Goal: Use online tool/utility: Utilize a website feature to perform a specific function

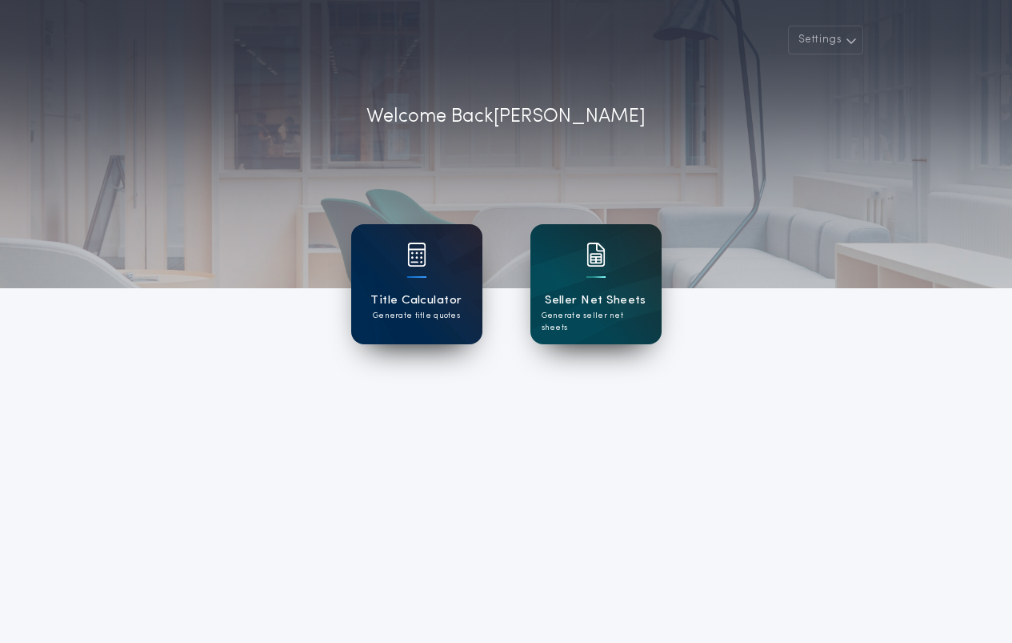
click at [454, 289] on div "Title Calculator Generate title quotes" at bounding box center [416, 284] width 131 height 120
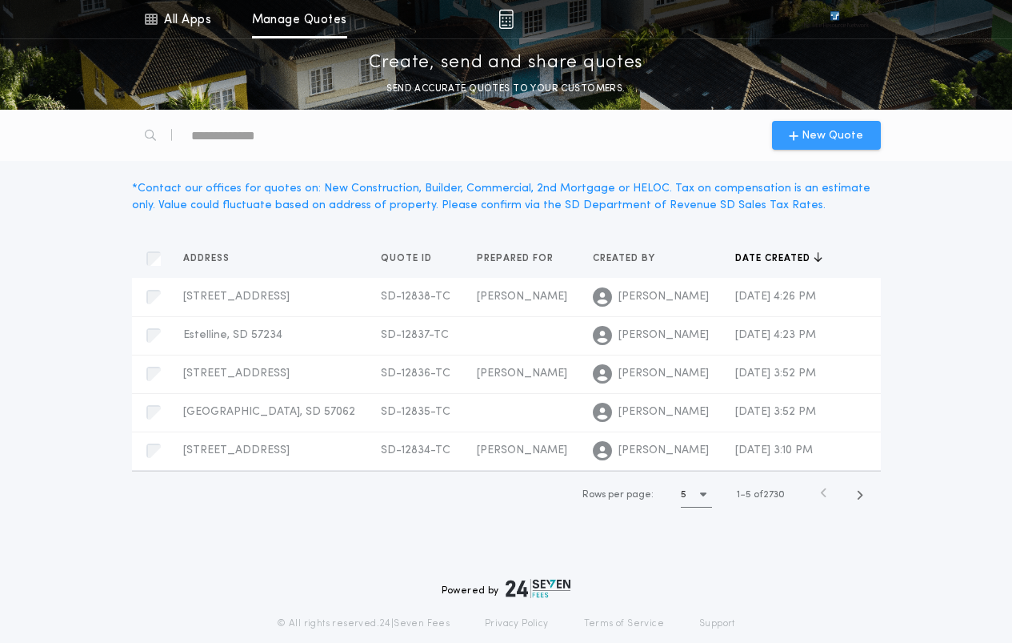
click at [820, 135] on span "New Quote" at bounding box center [833, 135] width 62 height 17
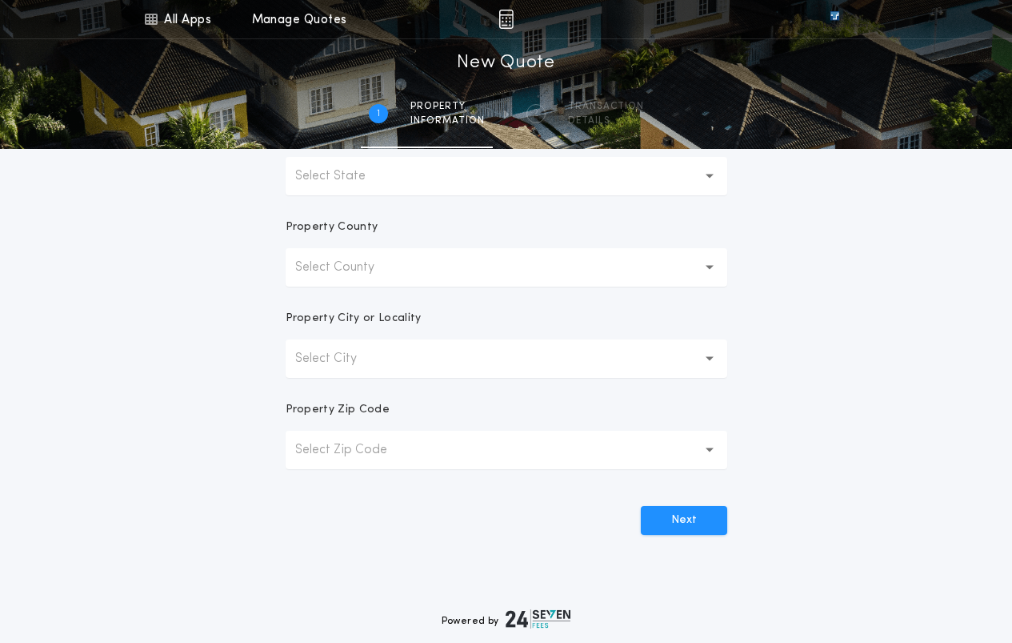
scroll to position [320, 0]
click at [421, 360] on button "Select City" at bounding box center [507, 357] width 442 height 38
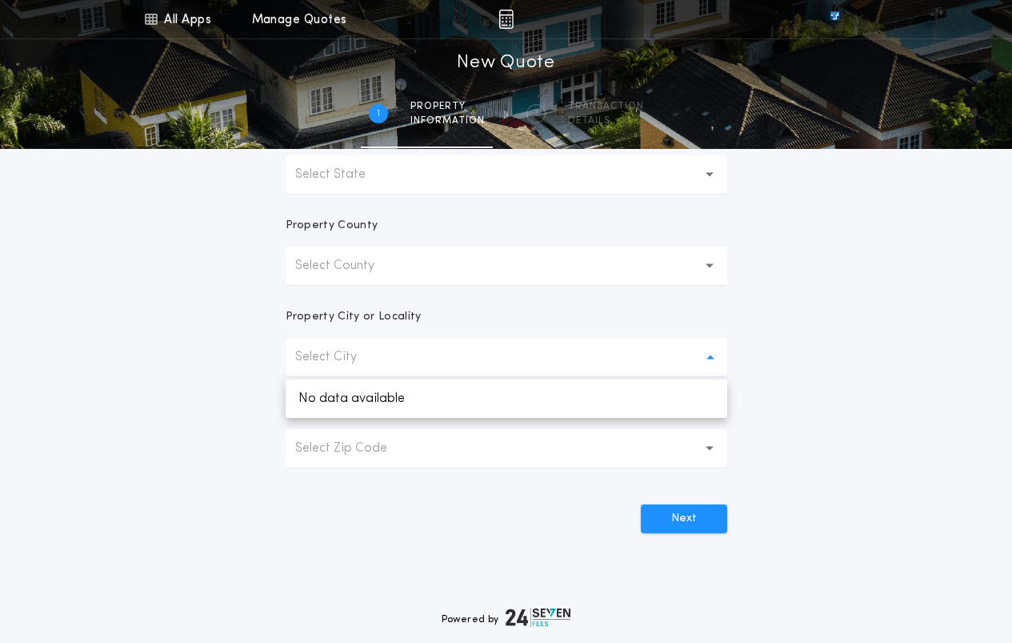
click at [415, 269] on button "Select County" at bounding box center [507, 265] width 442 height 38
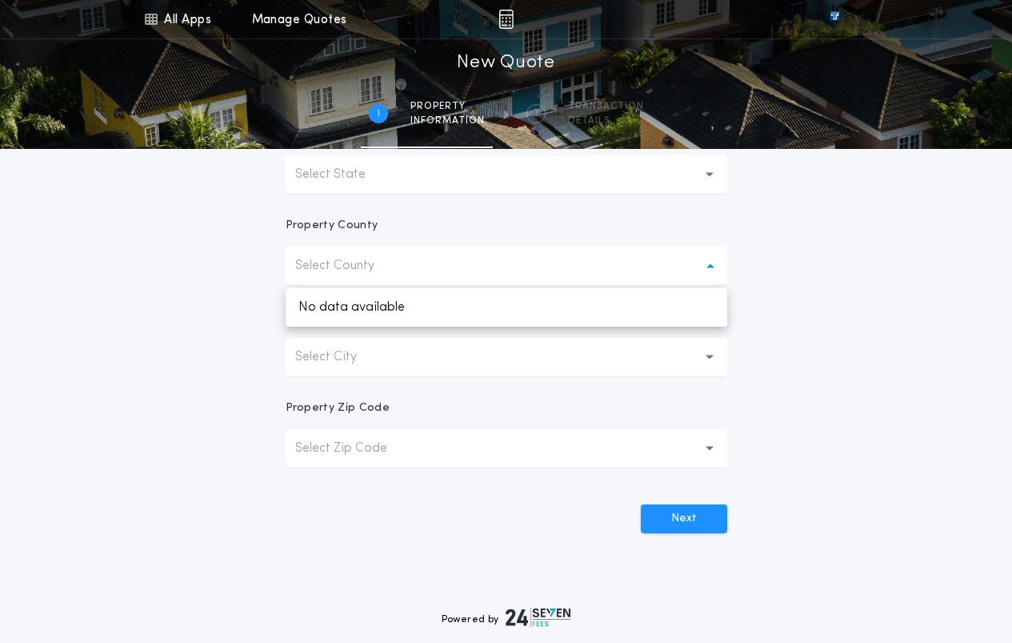
click at [444, 176] on button "Select State" at bounding box center [507, 174] width 442 height 38
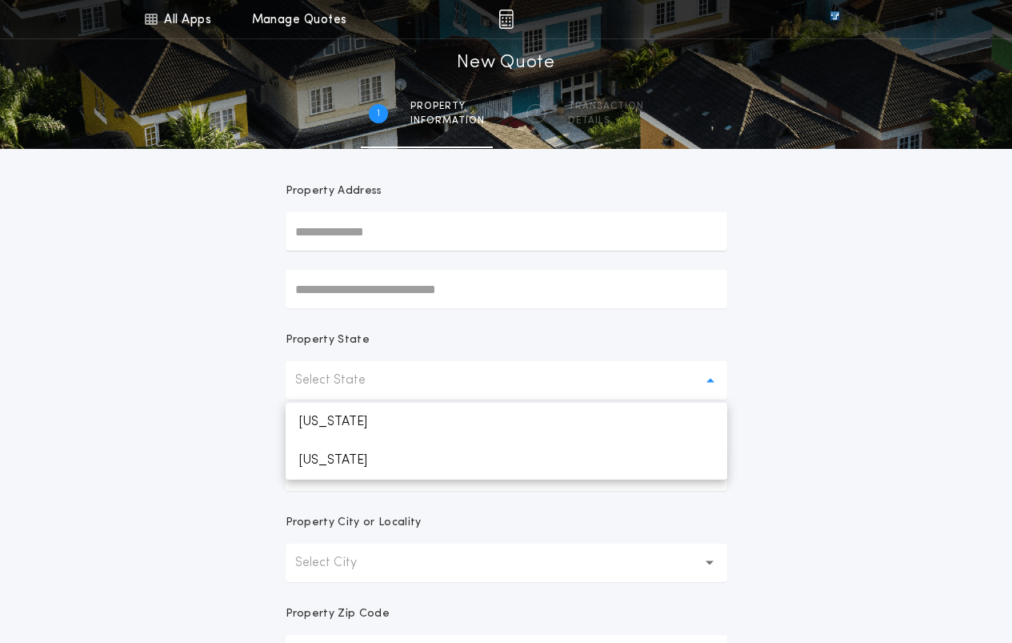
scroll to position [80, 0]
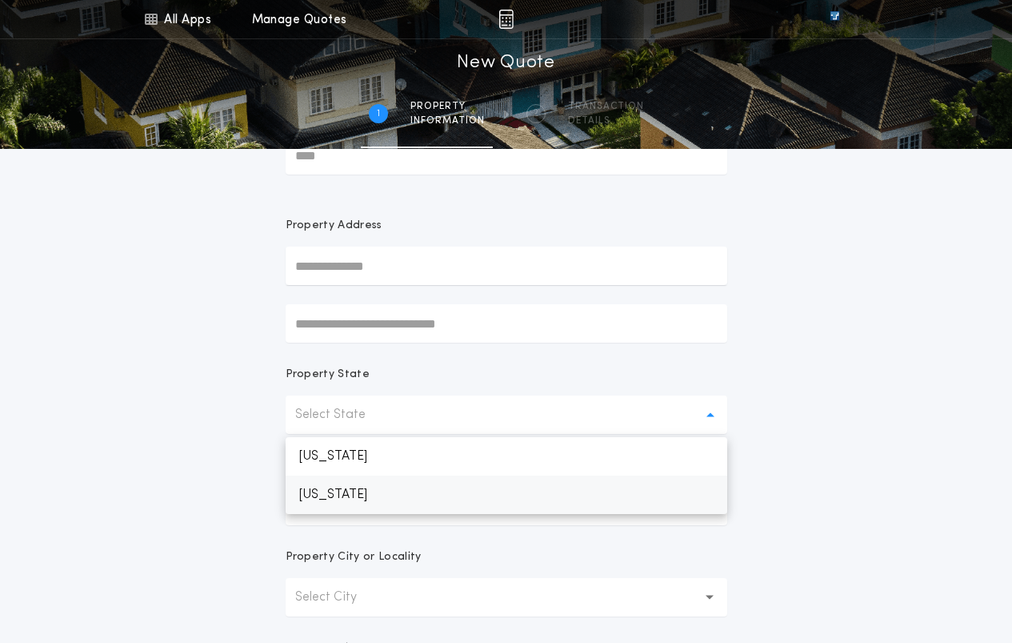
click at [367, 495] on p "[US_STATE]" at bounding box center [507, 494] width 442 height 38
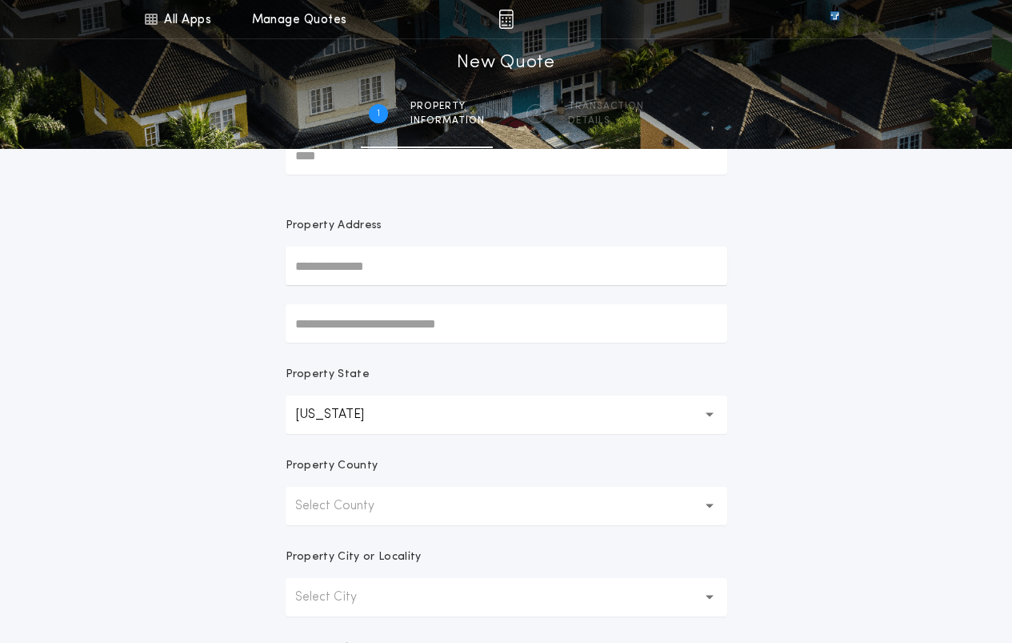
click at [367, 495] on button "Select County" at bounding box center [507, 506] width 442 height 38
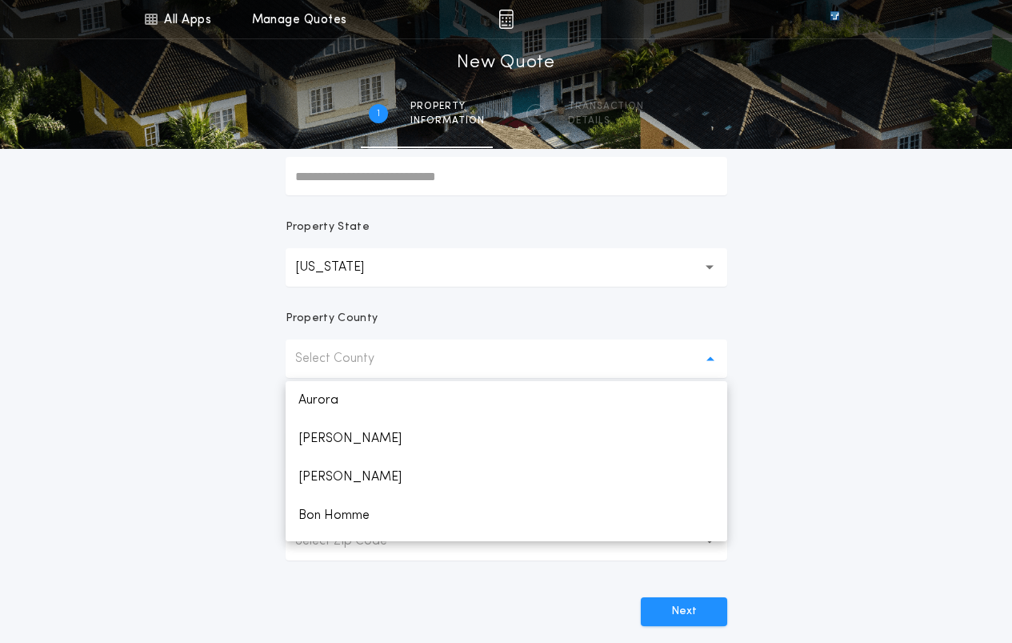
scroll to position [240, 0]
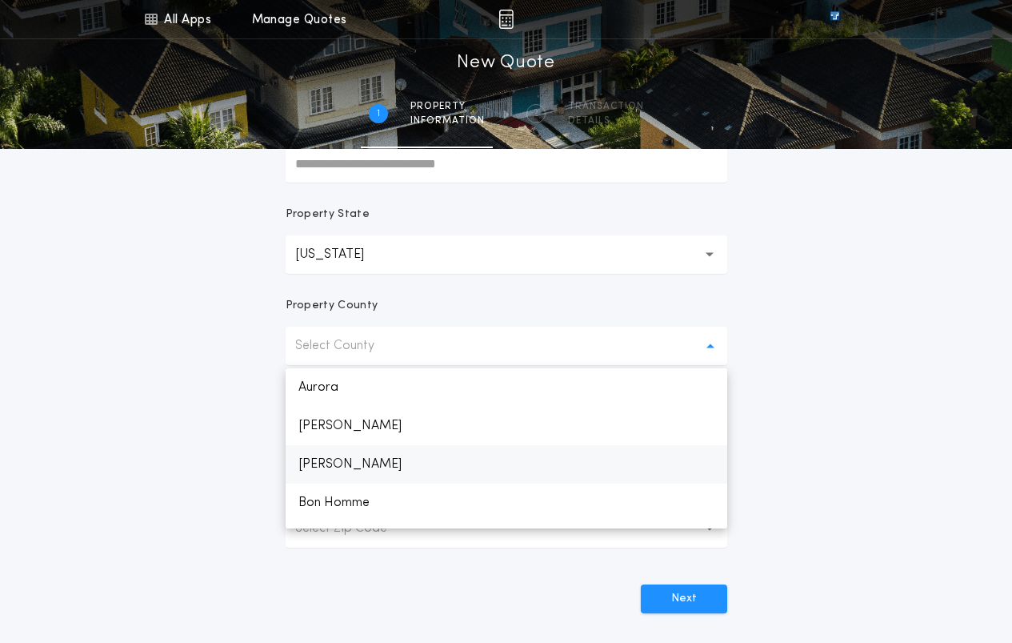
click at [403, 471] on p "[PERSON_NAME]" at bounding box center [507, 464] width 442 height 38
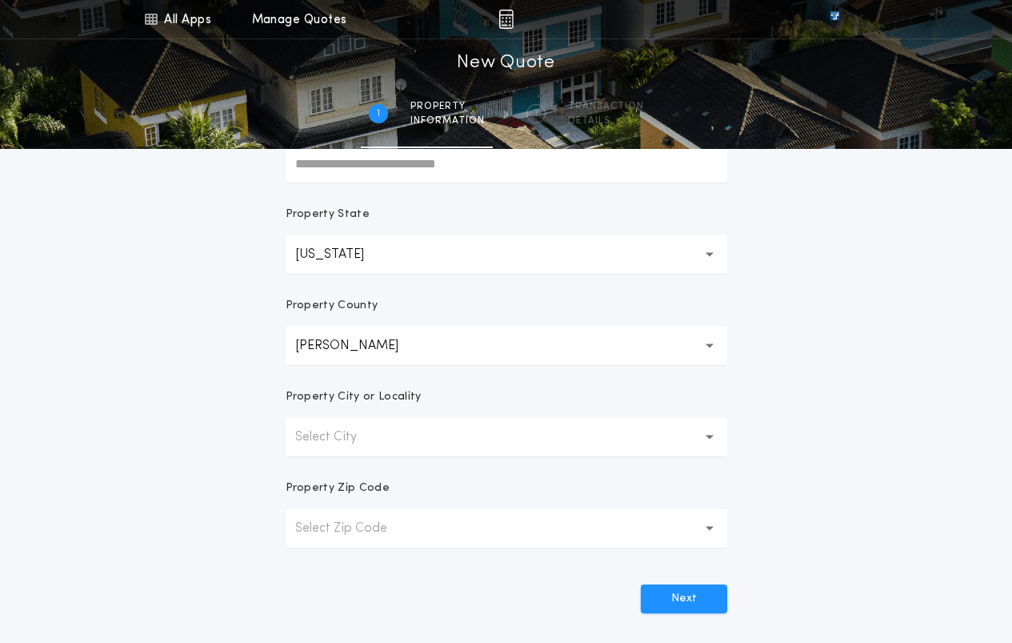
click at [414, 438] on button "Select City" at bounding box center [507, 437] width 442 height 38
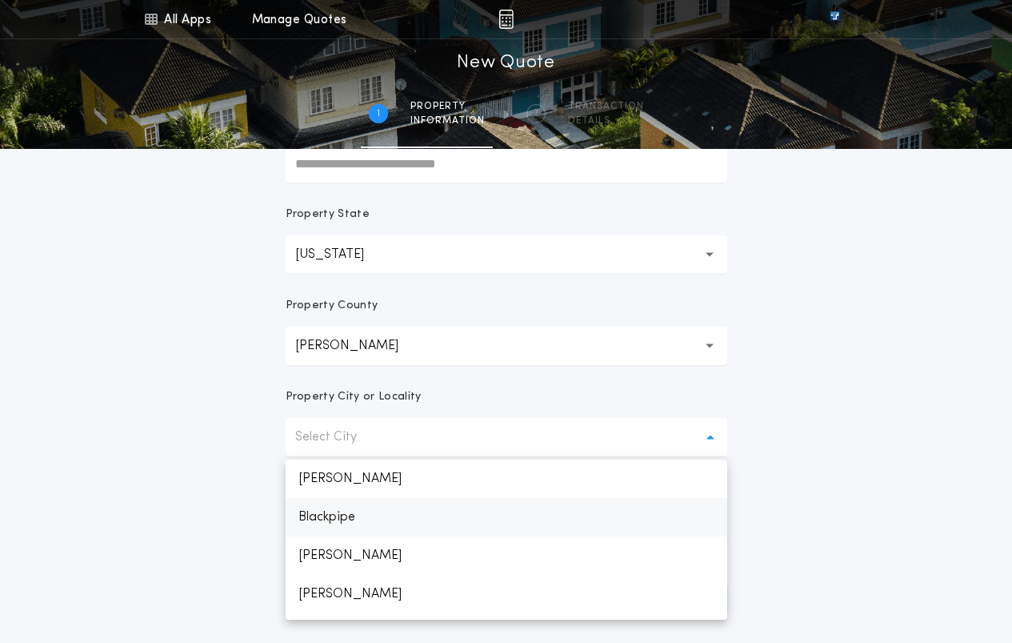
click at [353, 518] on p "Blackpipe" at bounding box center [507, 517] width 442 height 38
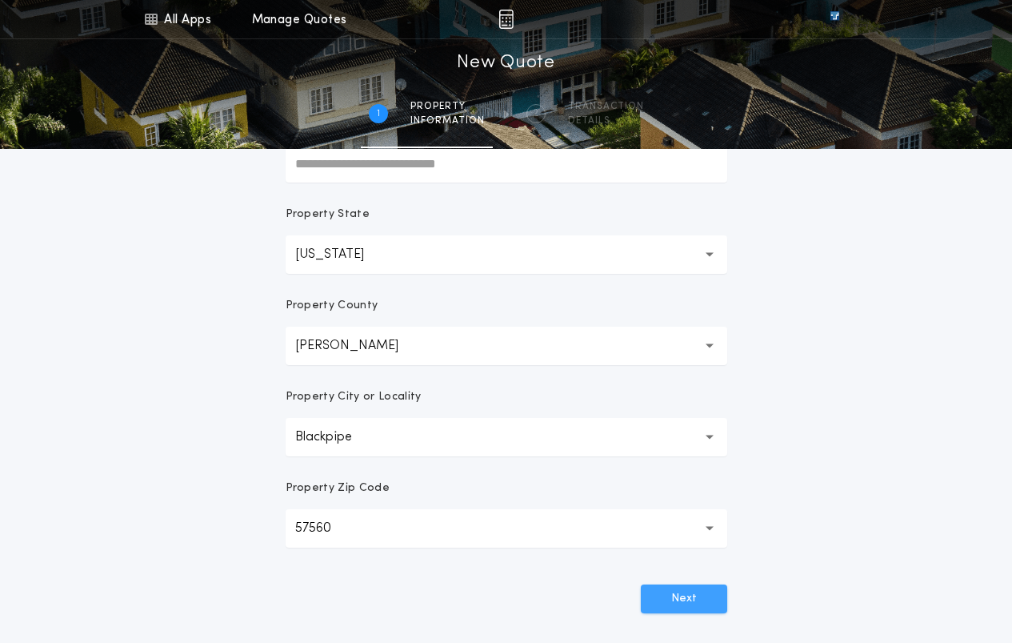
click at [685, 605] on button "Next" at bounding box center [684, 598] width 86 height 29
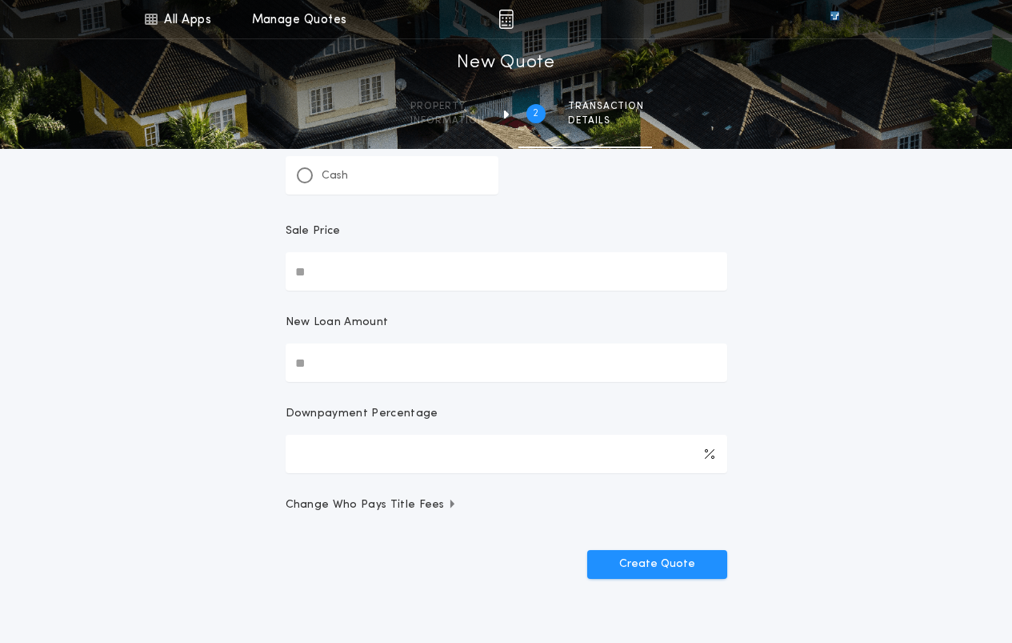
scroll to position [0, 0]
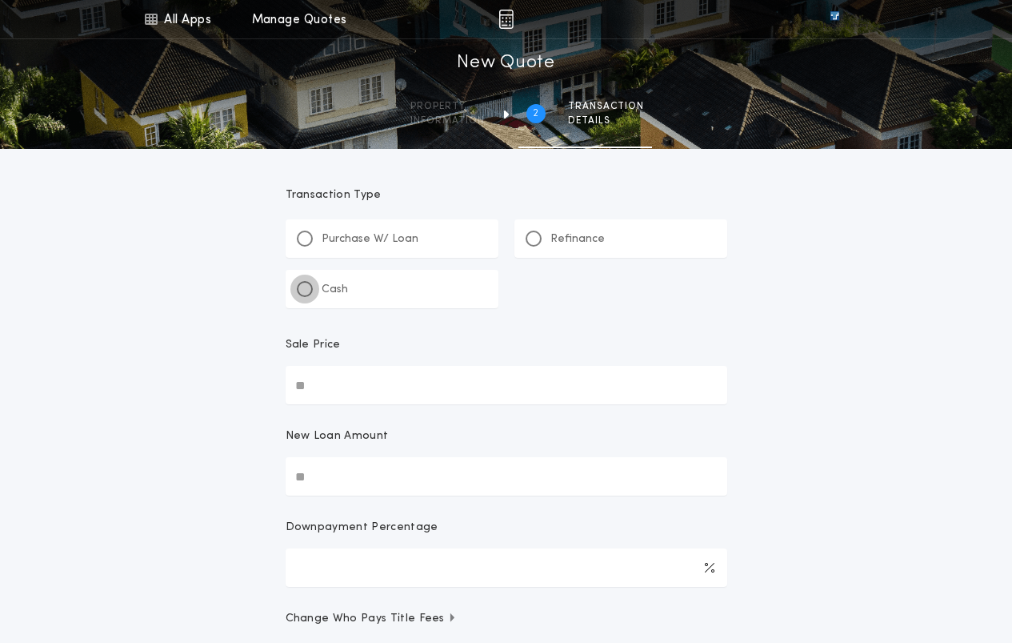
click at [300, 290] on div at bounding box center [305, 289] width 16 height 16
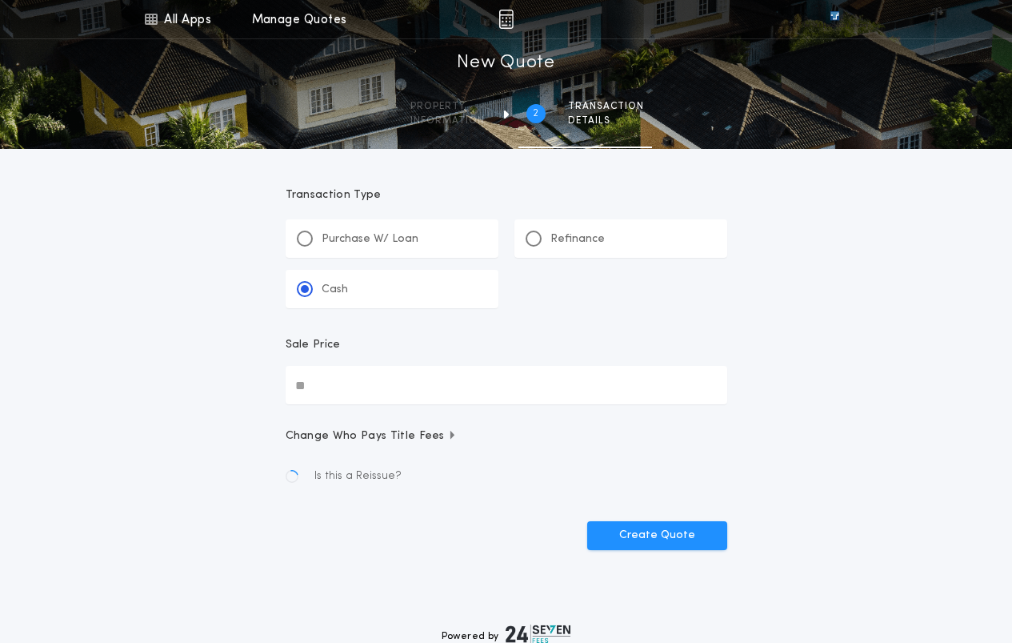
click at [359, 392] on input "Sale Price" at bounding box center [507, 385] width 442 height 38
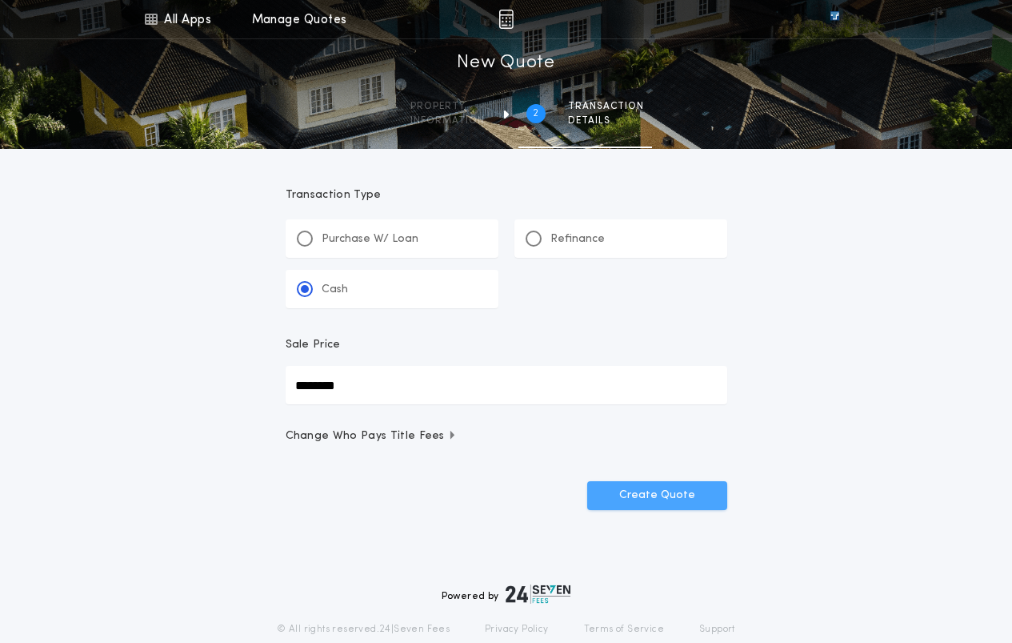
type input "********"
click at [651, 505] on button "Create Quote" at bounding box center [657, 495] width 140 height 29
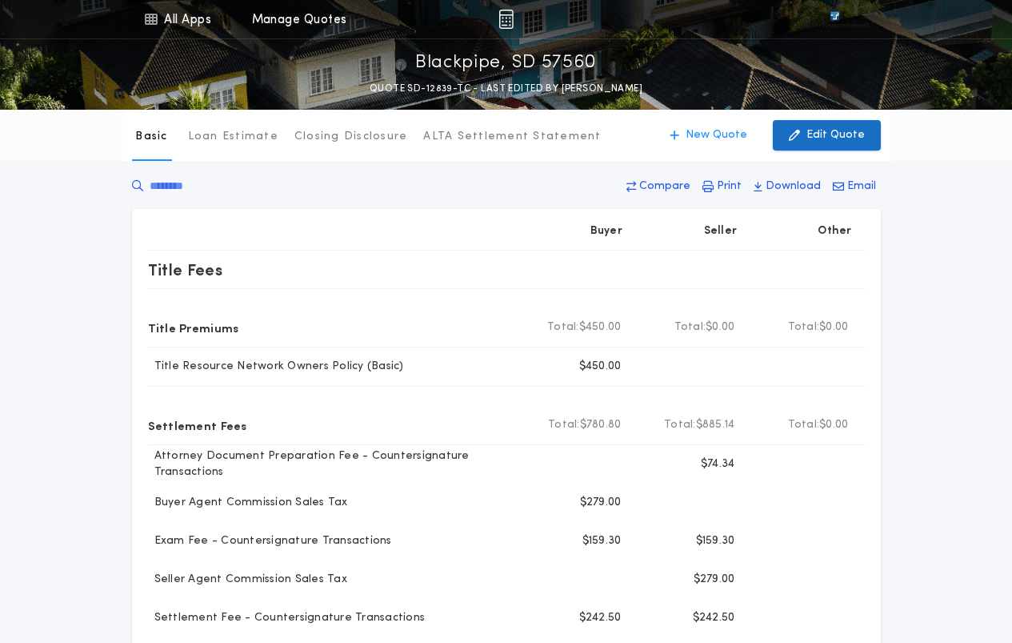
click at [825, 131] on p "Edit Quote" at bounding box center [836, 135] width 58 height 16
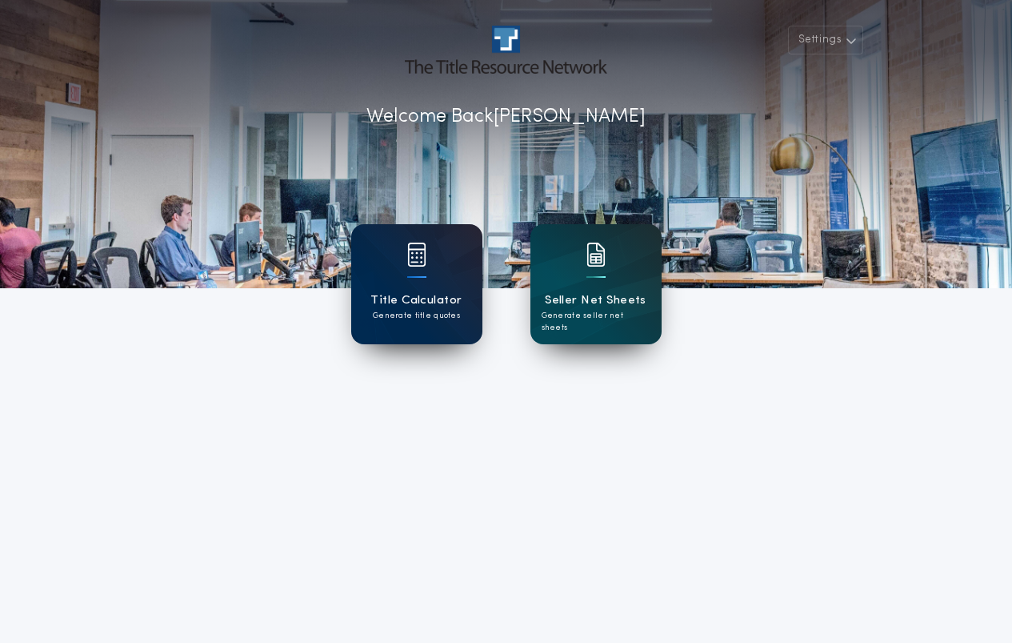
click at [427, 253] on div "Title Calculator Generate title quotes" at bounding box center [416, 284] width 131 height 120
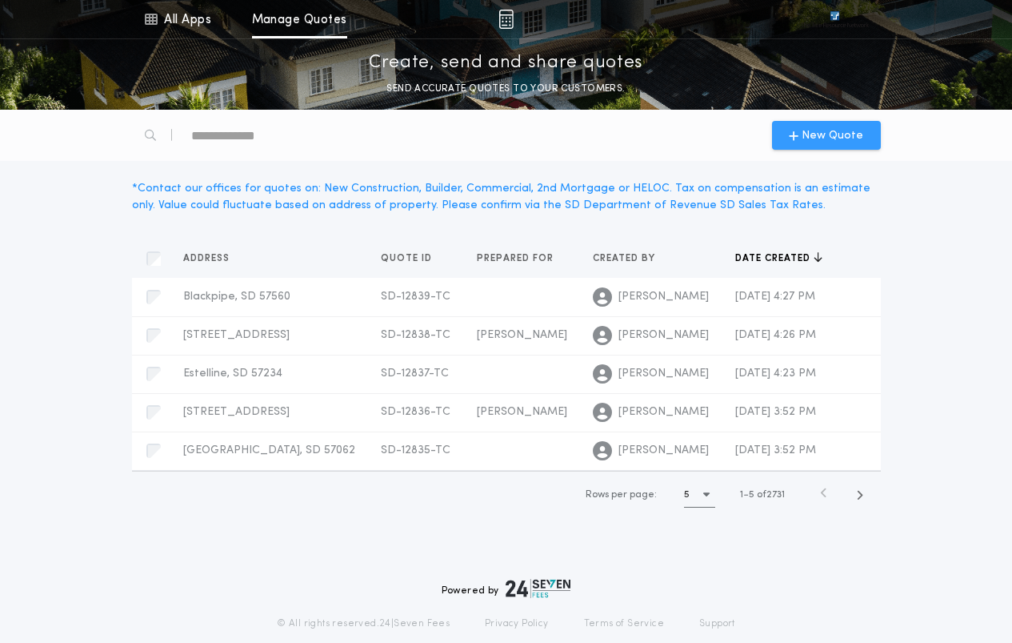
click at [817, 130] on span "New Quote" at bounding box center [833, 135] width 62 height 17
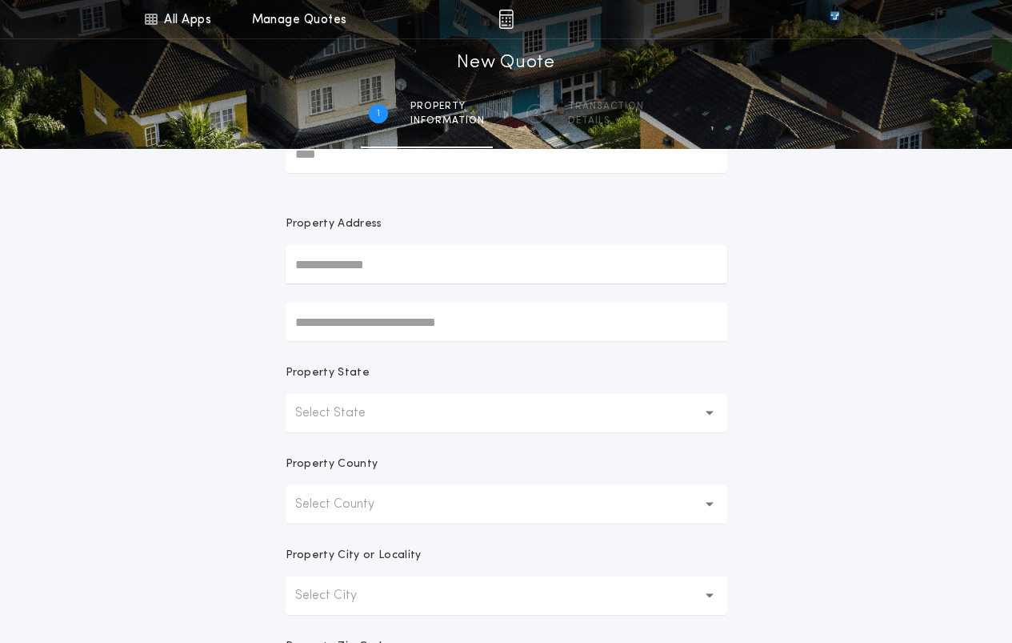
scroll to position [160, 0]
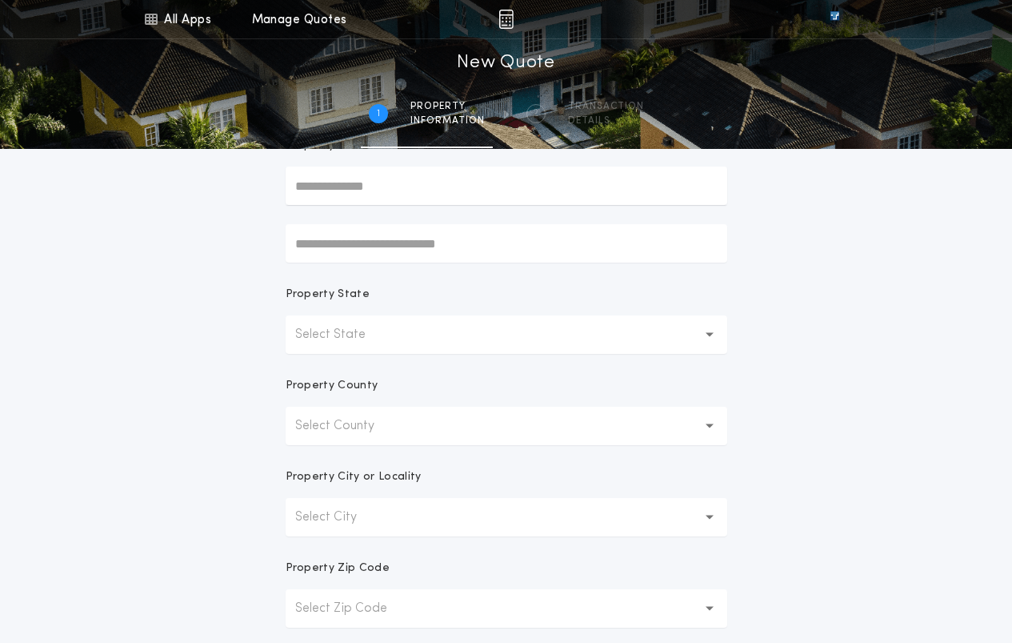
click at [385, 333] on p "Select State" at bounding box center [343, 334] width 96 height 19
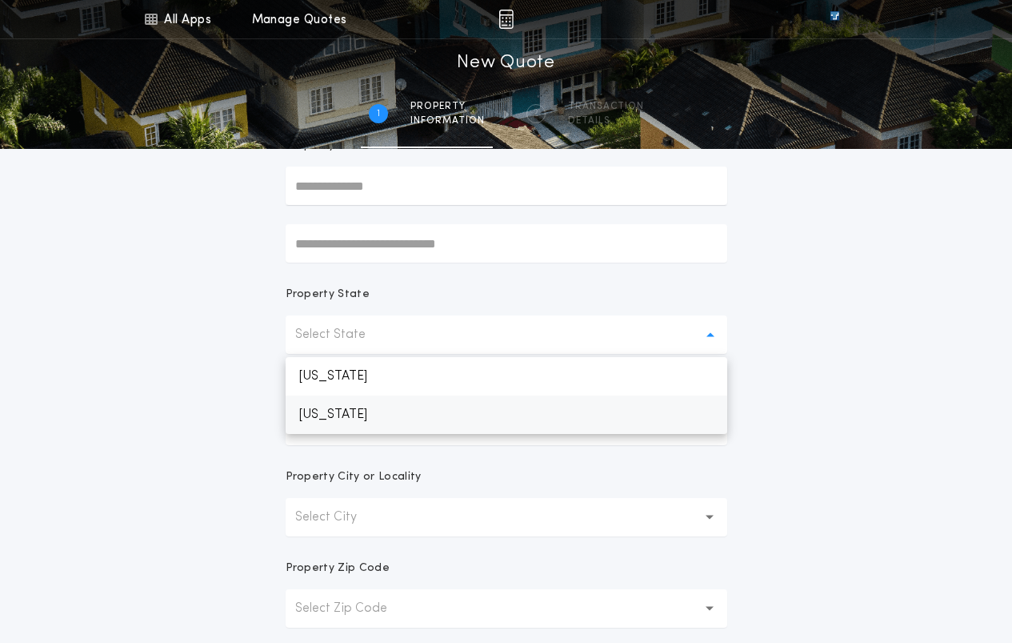
click at [338, 412] on p "[US_STATE]" at bounding box center [507, 414] width 442 height 38
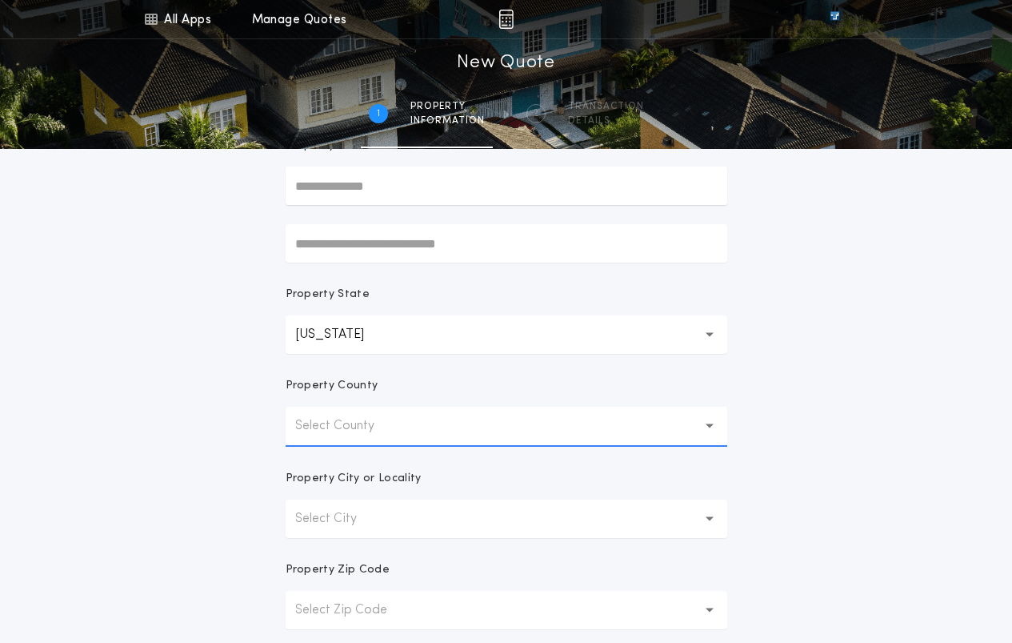
click at [348, 415] on button "Select County" at bounding box center [507, 426] width 442 height 38
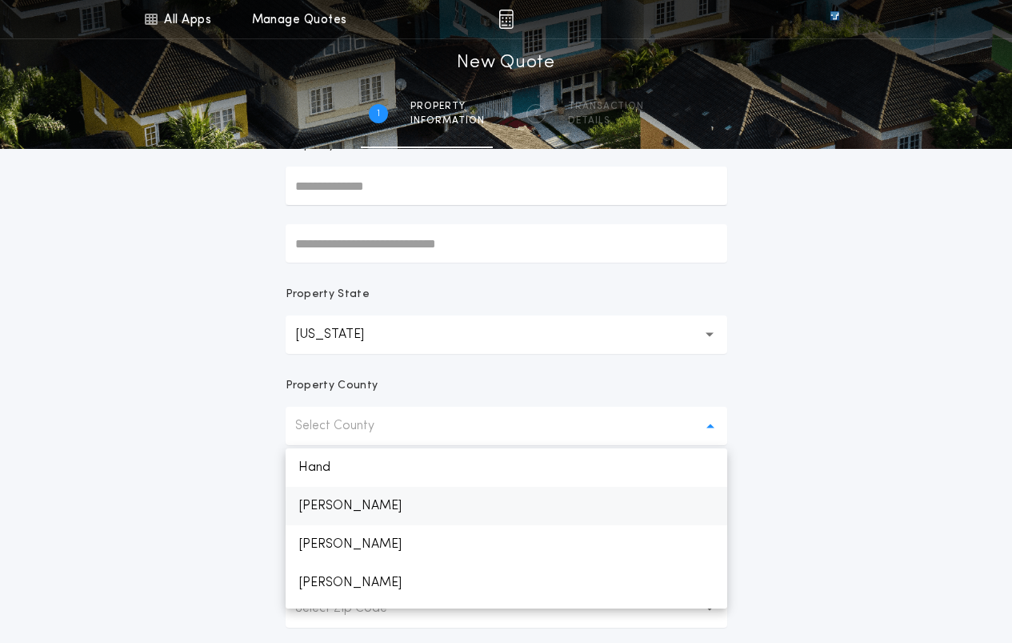
scroll to position [1037, 0]
click at [343, 465] on p "[PERSON_NAME]" at bounding box center [507, 467] width 442 height 38
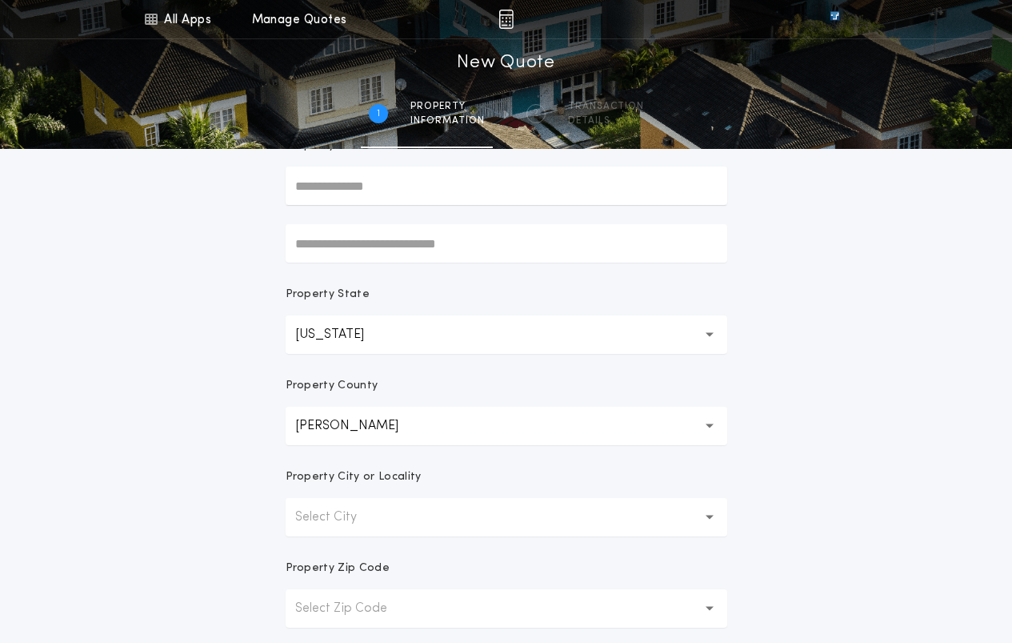
click at [432, 515] on button "Select City" at bounding box center [507, 517] width 442 height 38
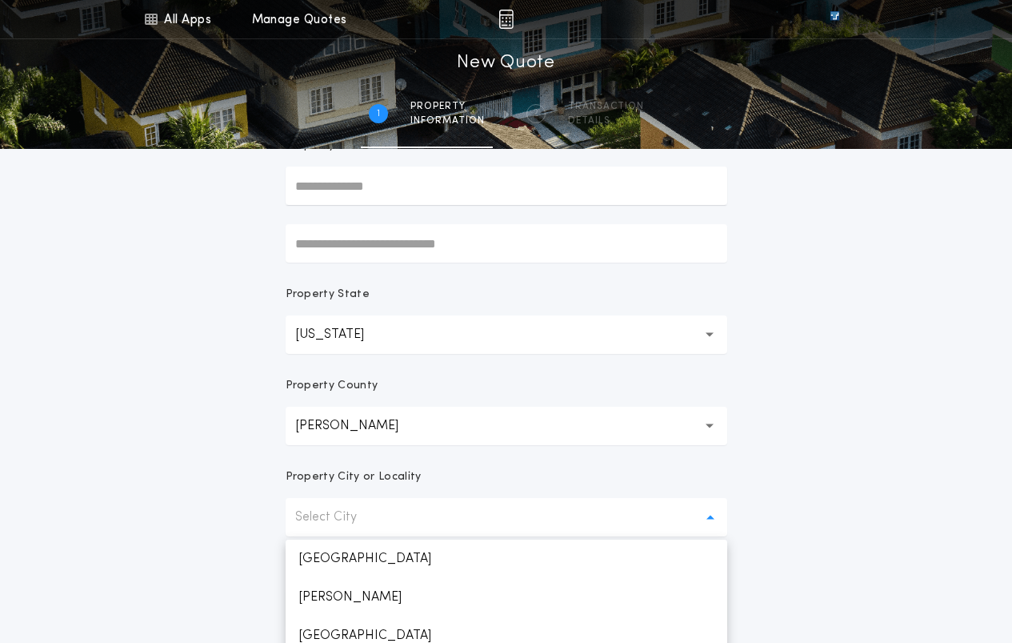
scroll to position [240, 0]
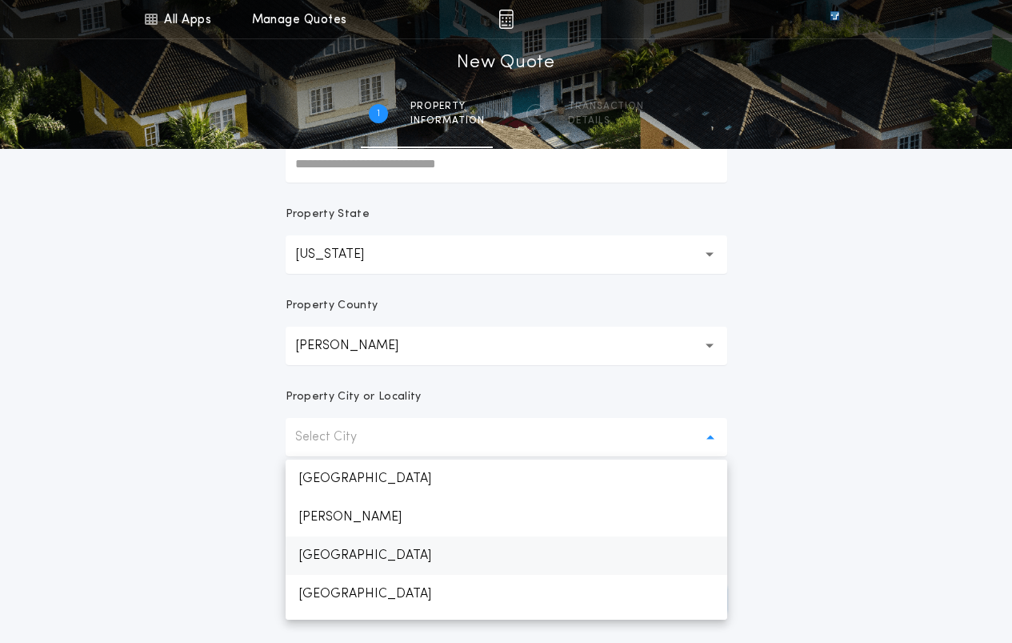
click at [355, 553] on p "[GEOGRAPHIC_DATA]" at bounding box center [507, 555] width 442 height 38
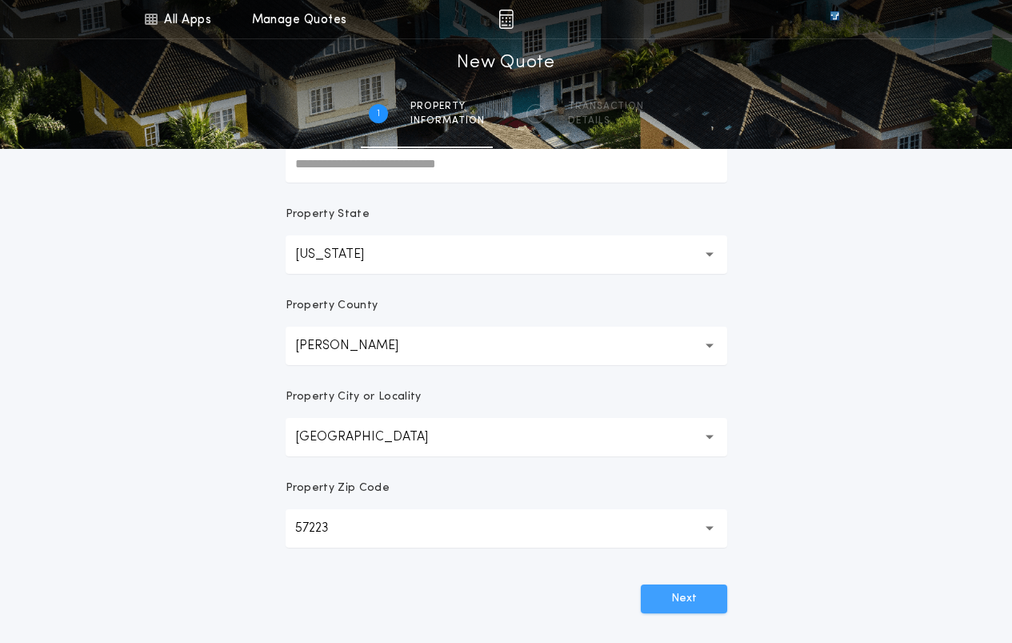
click at [683, 596] on button "Next" at bounding box center [684, 598] width 86 height 29
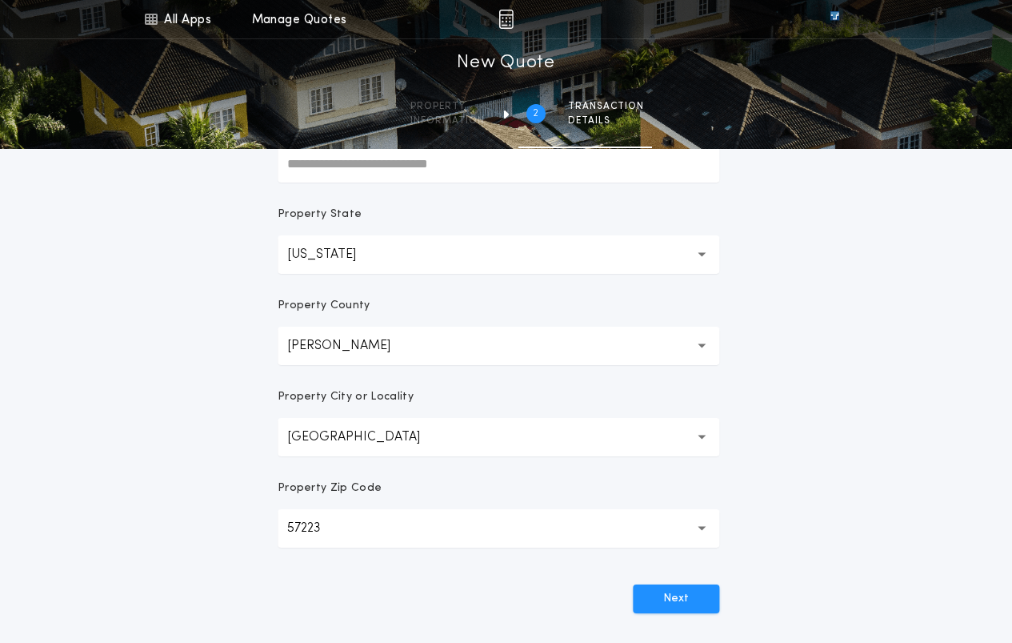
scroll to position [239, 0]
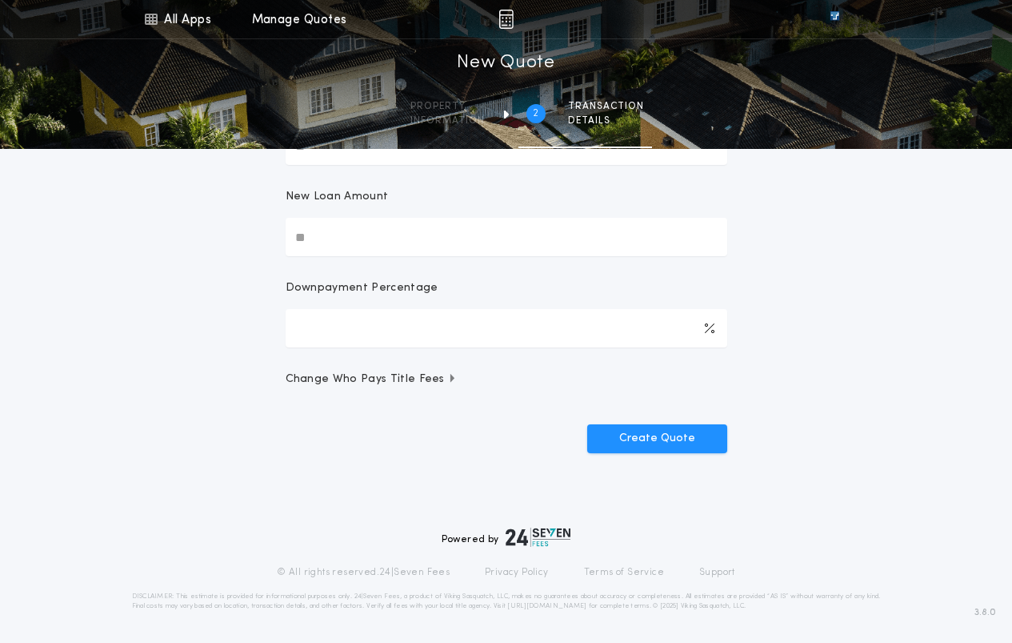
click at [412, 245] on input "New Loan Amount" at bounding box center [507, 237] width 442 height 38
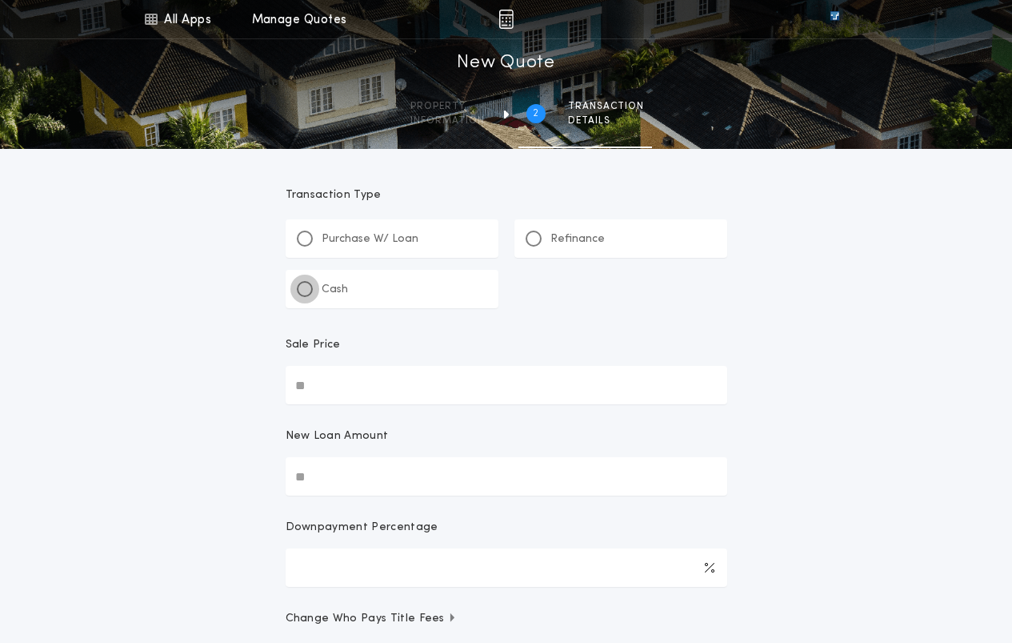
click at [305, 292] on div at bounding box center [305, 289] width 8 height 8
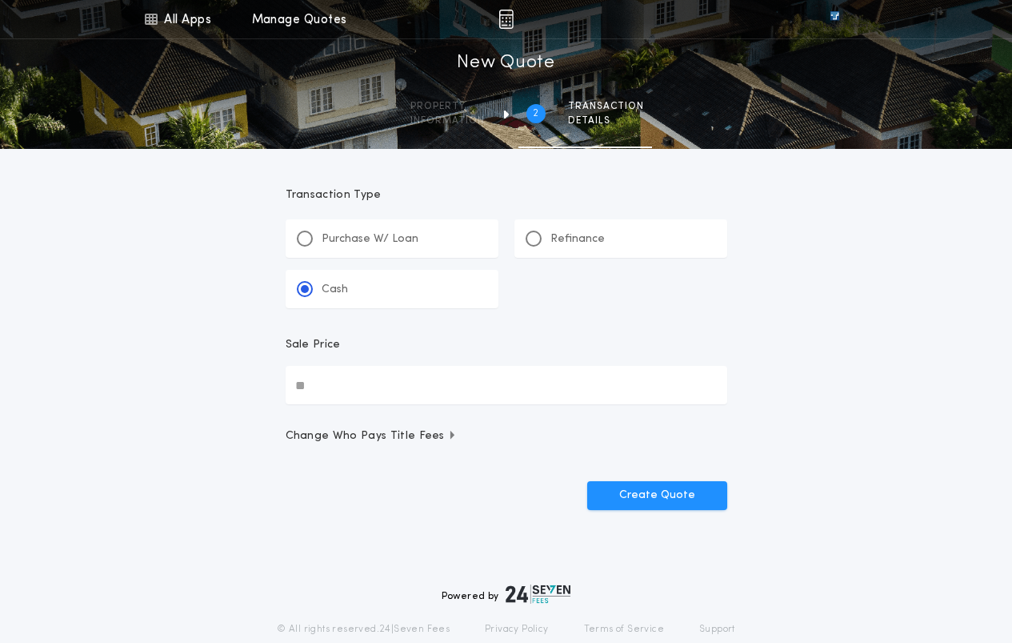
click at [461, 398] on input "Sale Price" at bounding box center [507, 385] width 442 height 38
type input "********"
click at [653, 494] on button "Create Quote" at bounding box center [657, 495] width 140 height 29
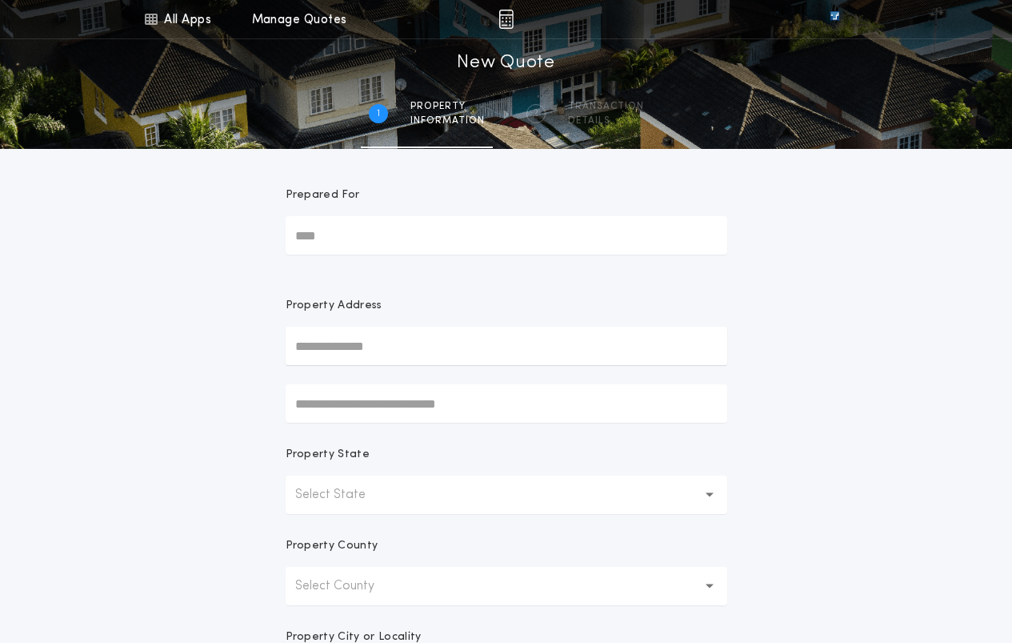
click at [468, 499] on button "Select State" at bounding box center [507, 494] width 442 height 38
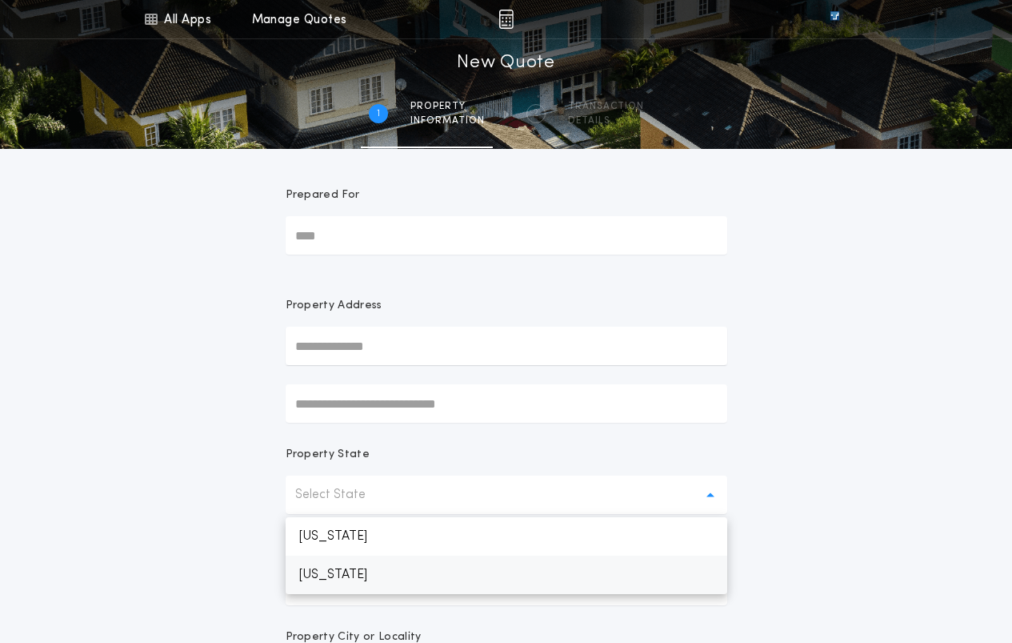
click at [420, 574] on p "[US_STATE]" at bounding box center [507, 574] width 442 height 38
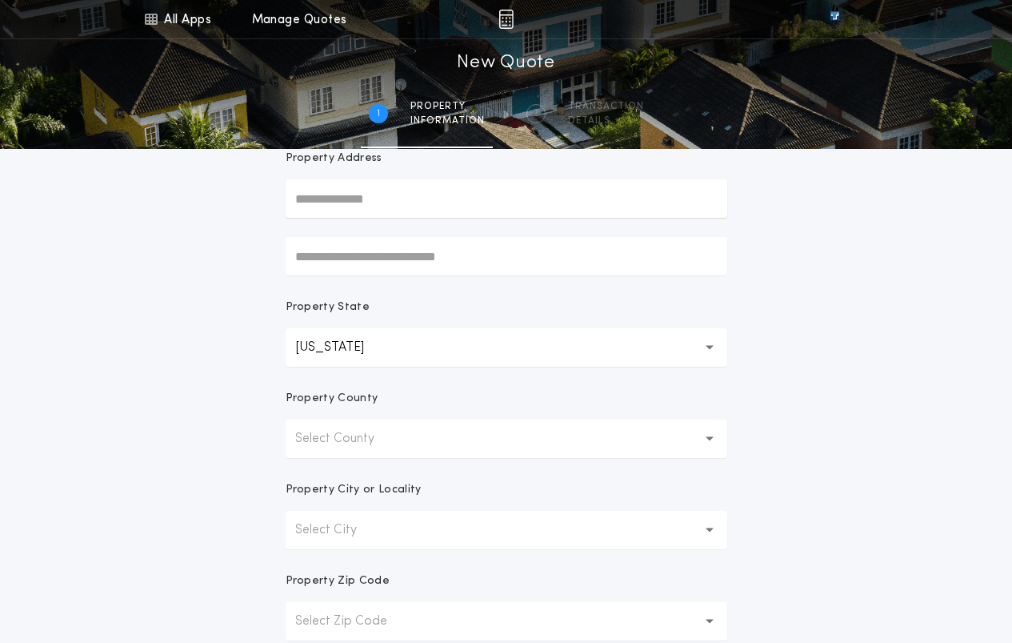
scroll to position [160, 0]
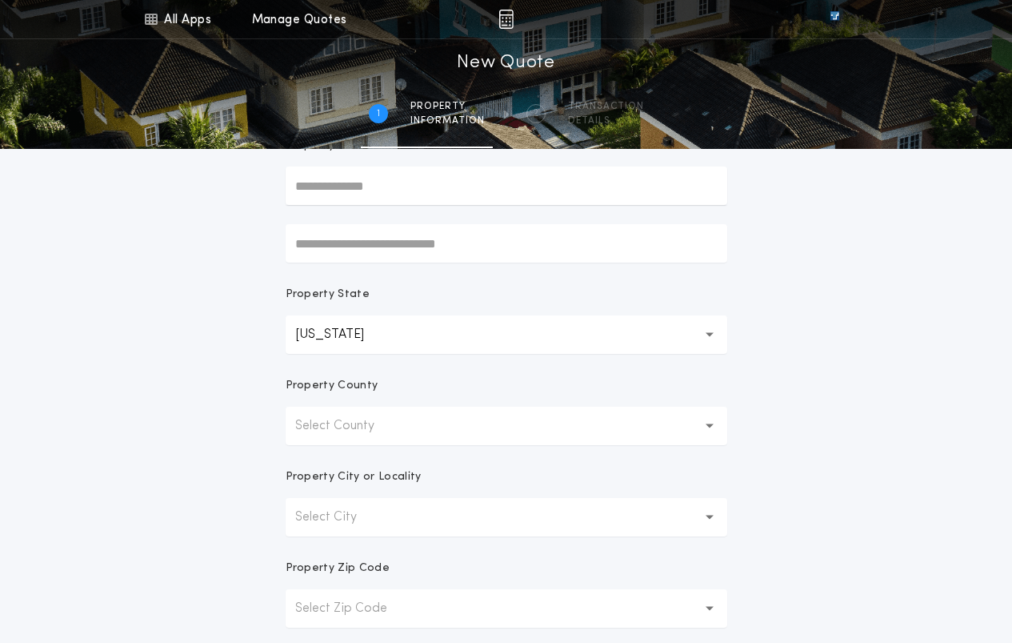
click at [435, 415] on button "Select County" at bounding box center [507, 426] width 442 height 38
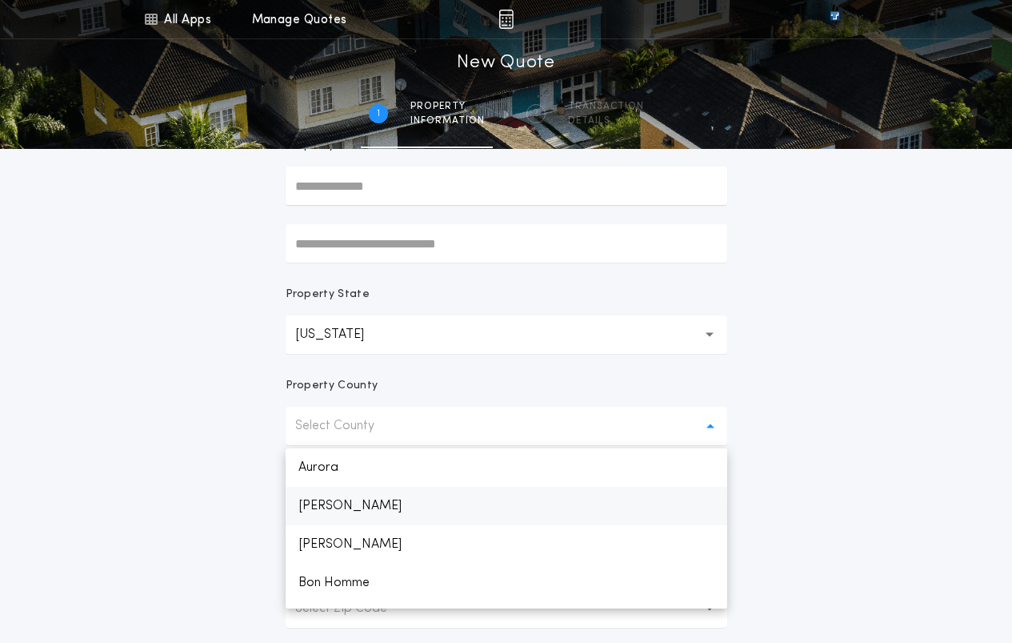
click at [360, 505] on p "[PERSON_NAME]" at bounding box center [507, 506] width 442 height 38
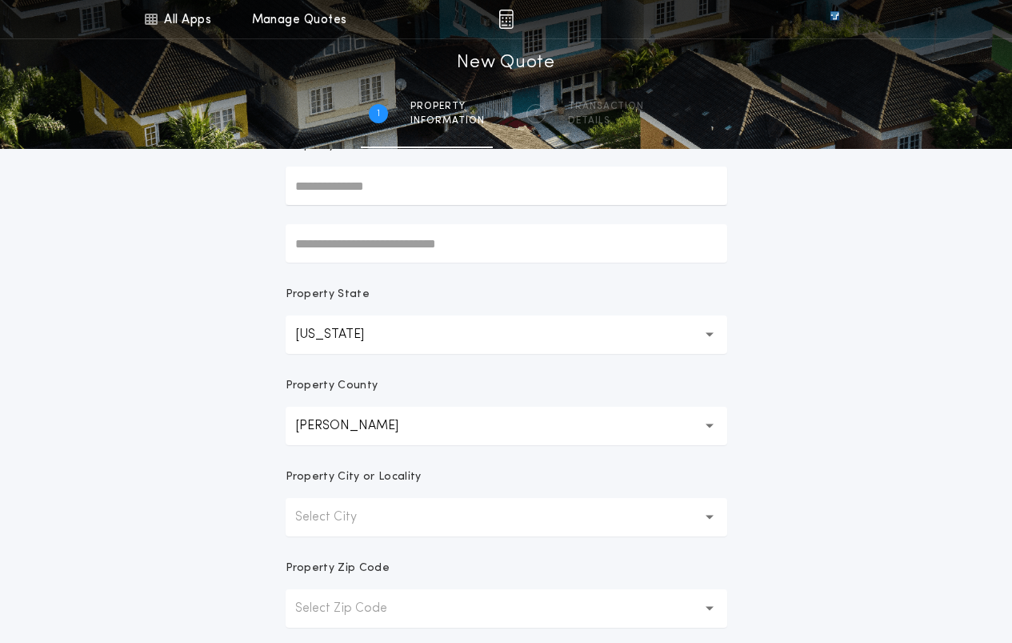
click at [385, 517] on button "Select City" at bounding box center [507, 517] width 442 height 38
click at [357, 554] on p "[PERSON_NAME]" at bounding box center [507, 558] width 442 height 38
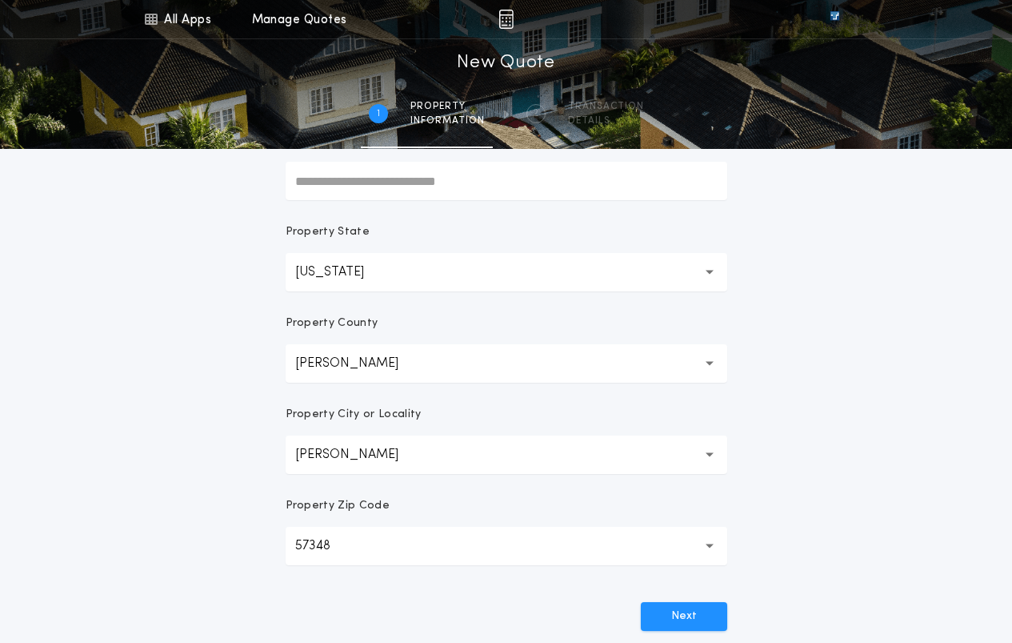
scroll to position [320, 0]
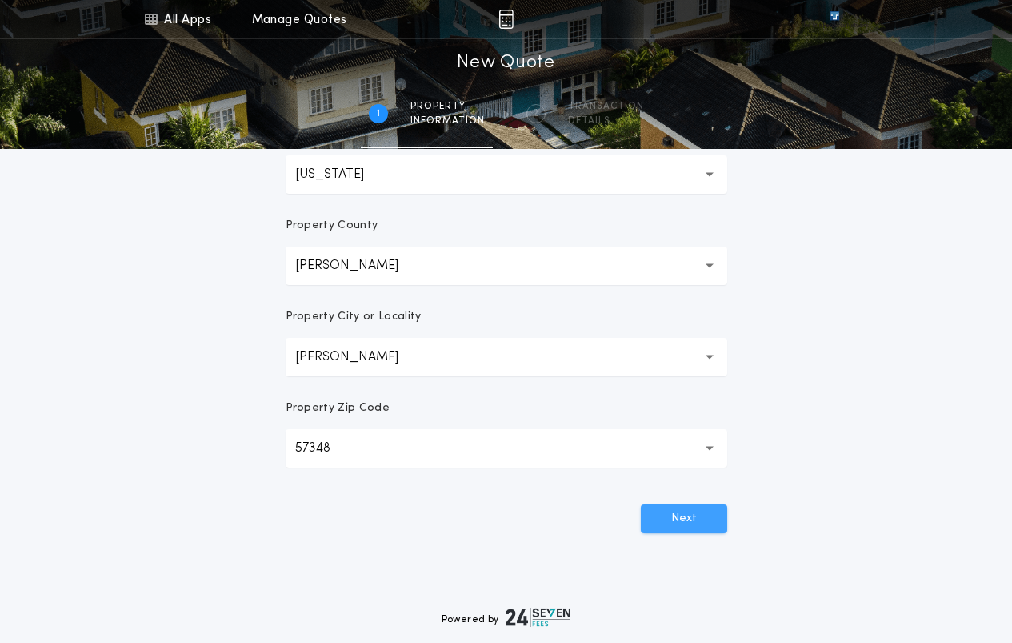
click at [691, 517] on button "Next" at bounding box center [684, 518] width 86 height 29
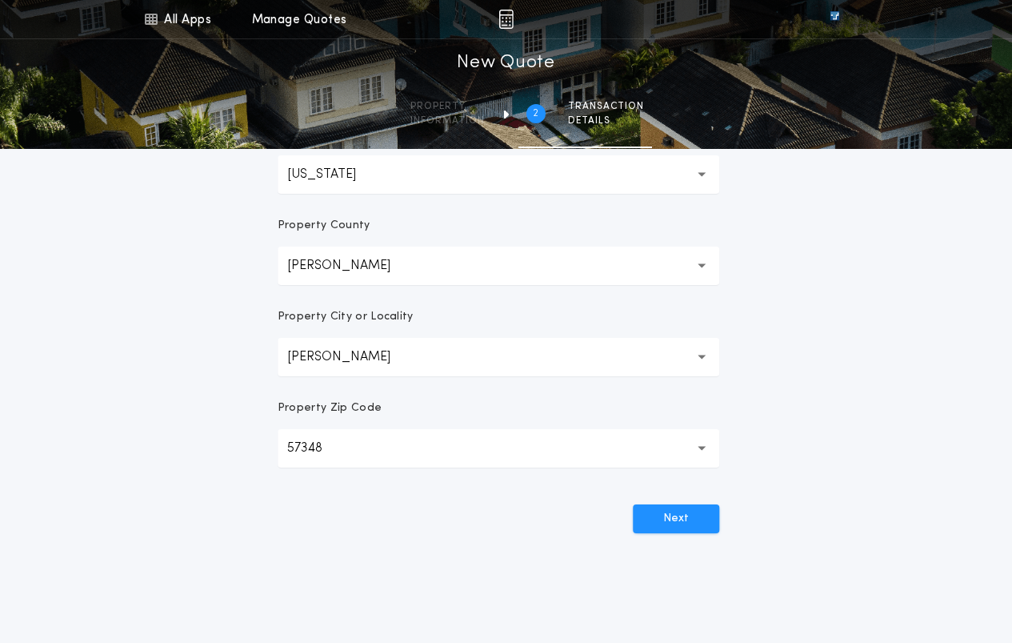
scroll to position [0, 0]
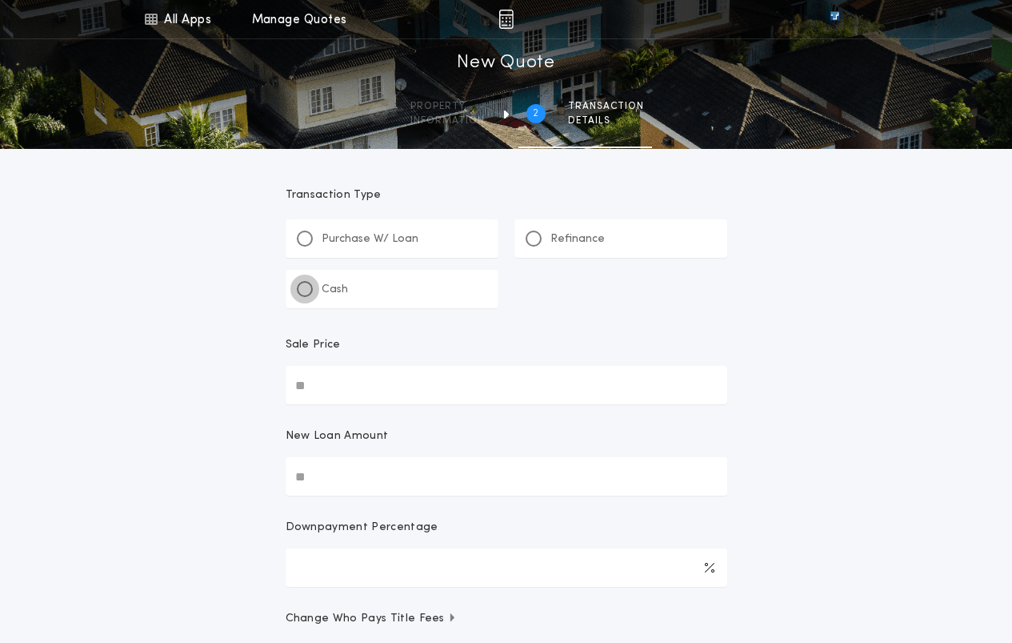
click at [310, 293] on div at bounding box center [305, 289] width 16 height 16
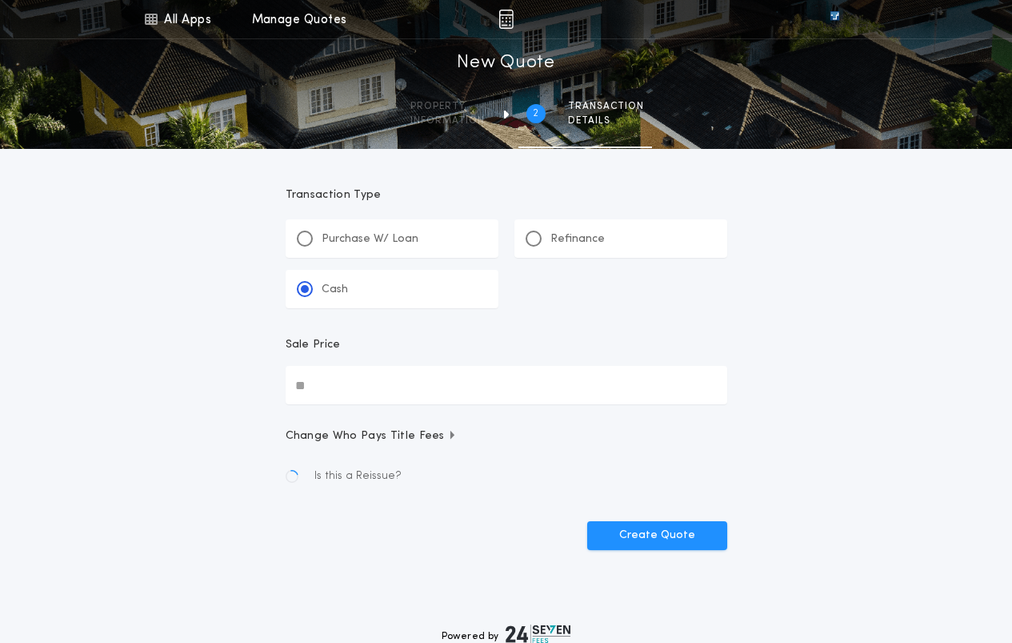
click at [348, 387] on input "Sale Price" at bounding box center [507, 385] width 442 height 38
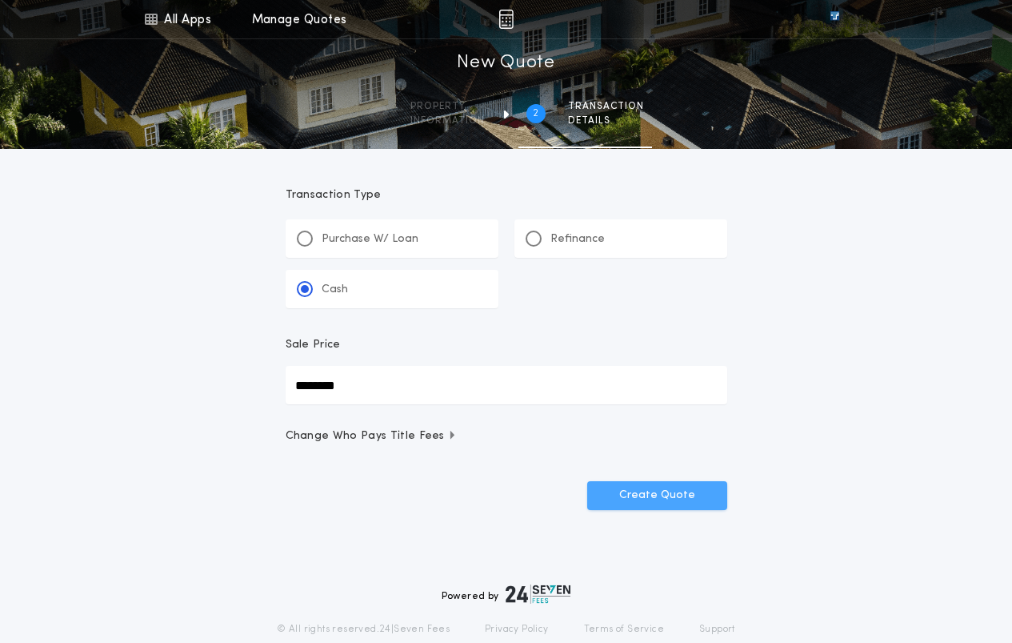
type input "********"
click at [657, 497] on button "Create Quote" at bounding box center [657, 495] width 140 height 29
